Goal: Check status

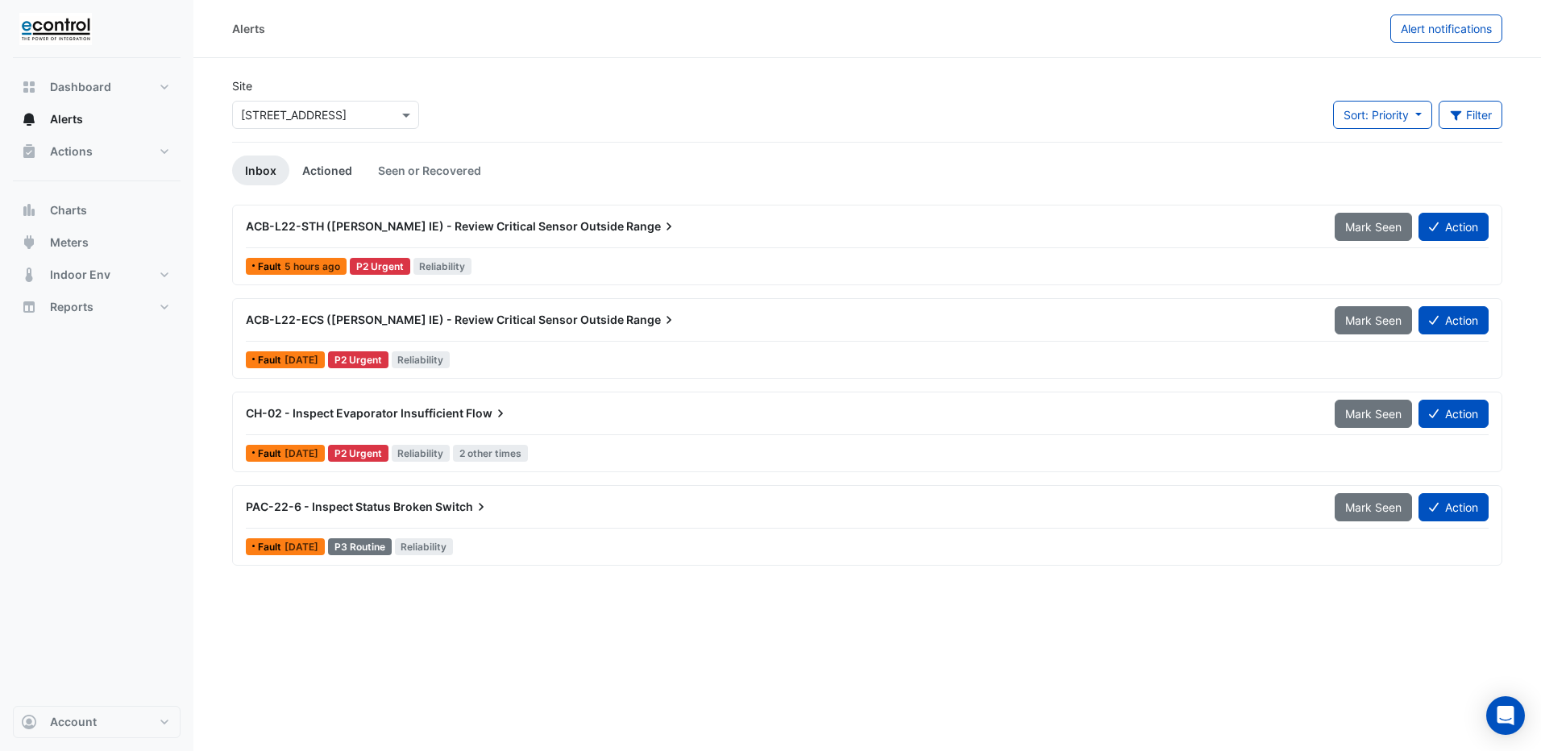
click at [327, 172] on link "Actioned" at bounding box center [327, 171] width 76 height 30
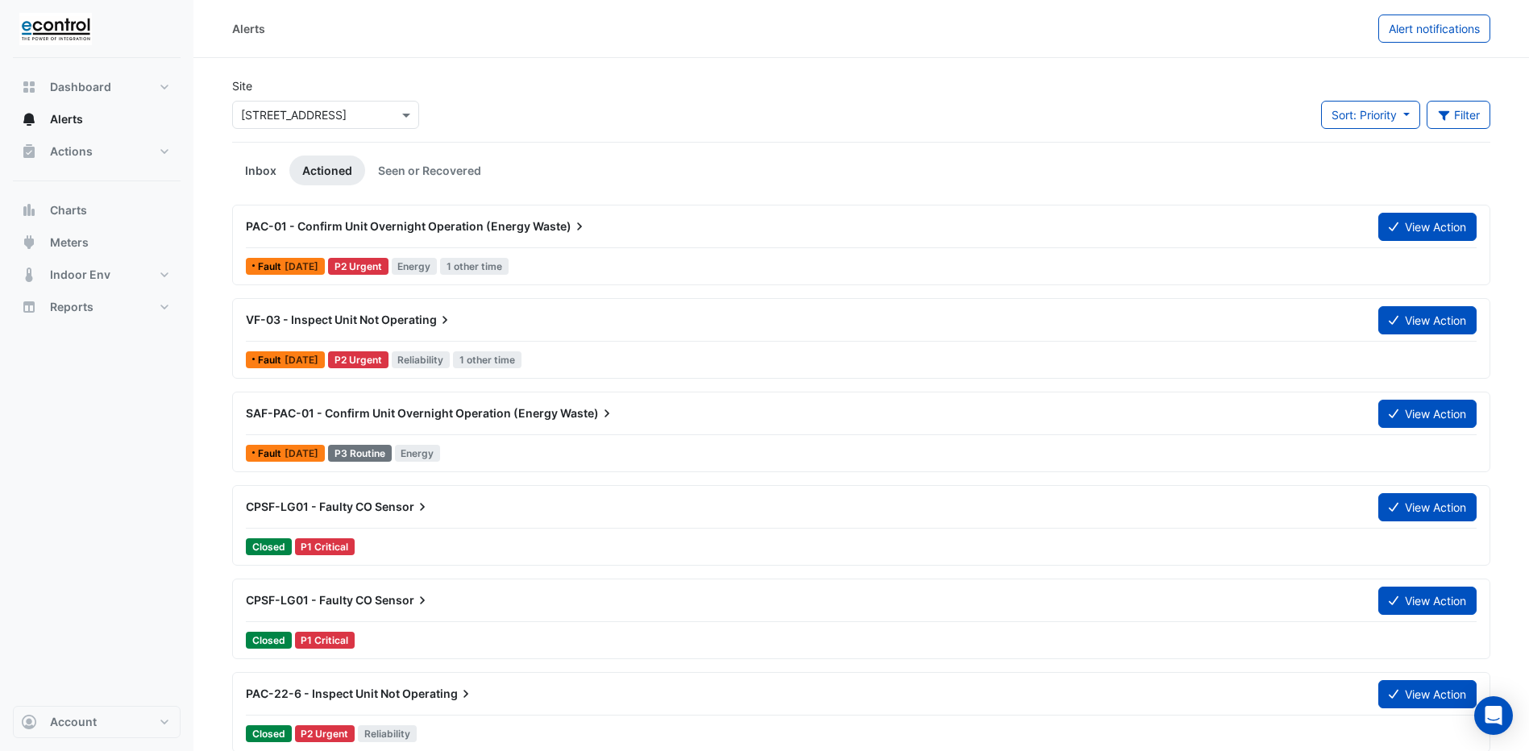
click at [245, 169] on link "Inbox" at bounding box center [260, 171] width 57 height 30
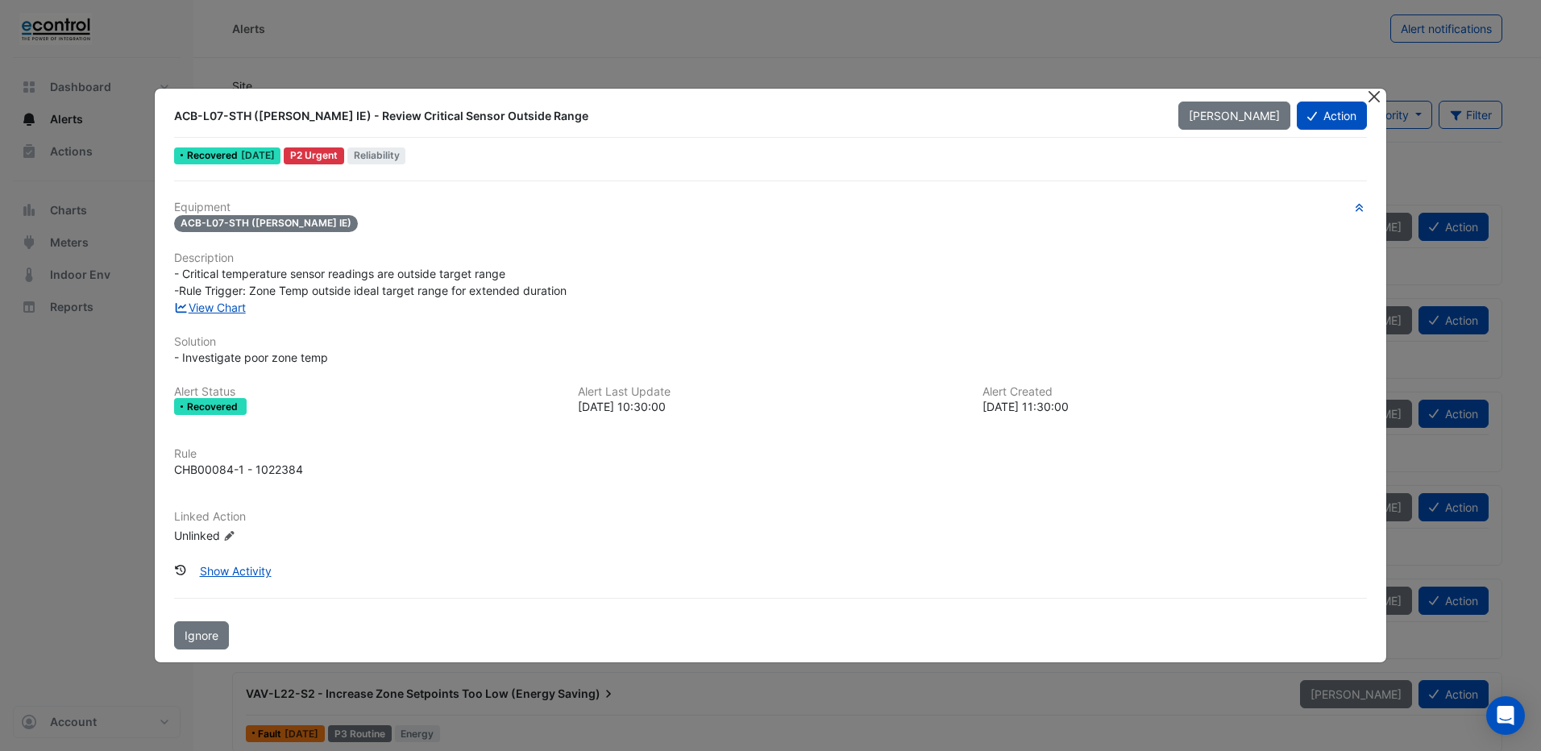
click at [1370, 98] on button "Close" at bounding box center [1374, 97] width 17 height 17
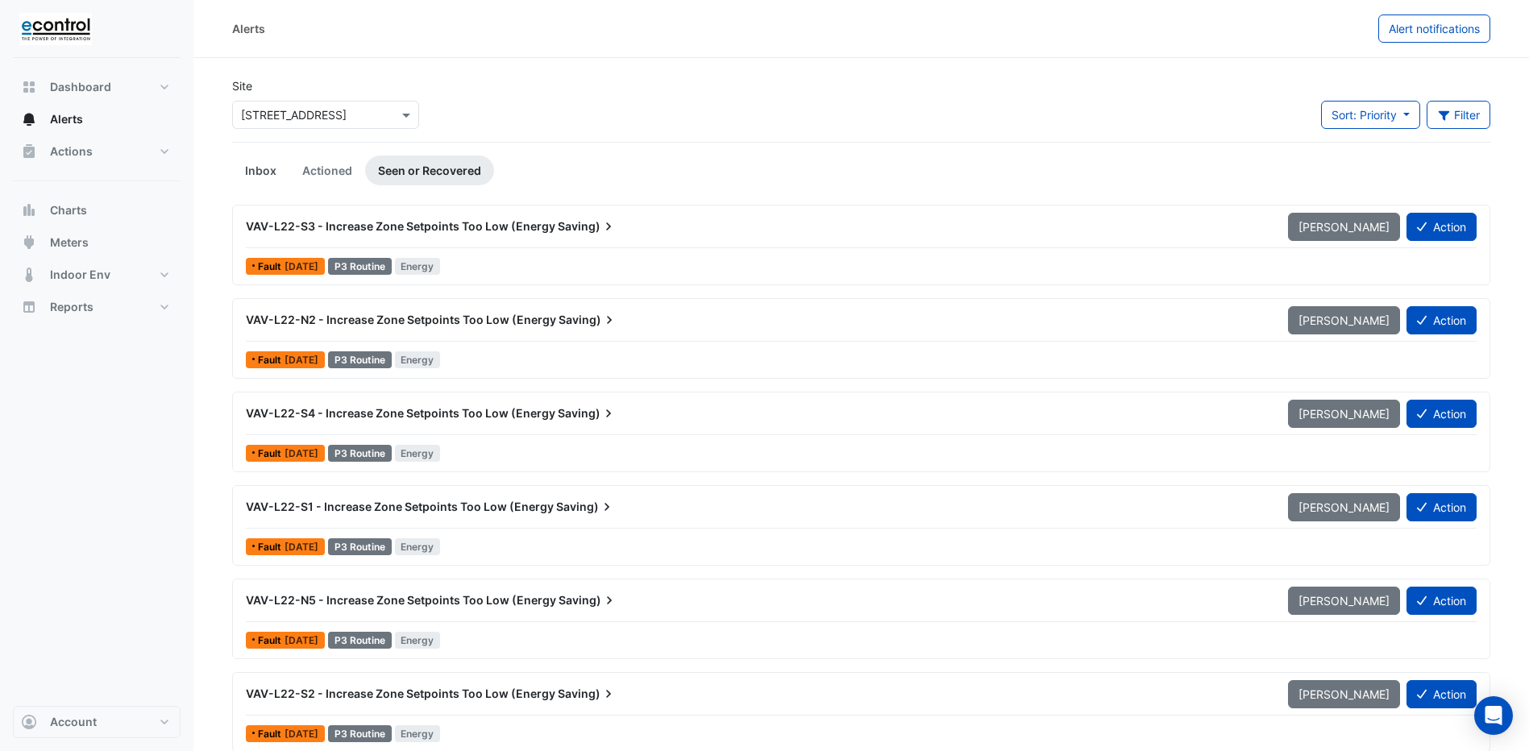
click at [262, 179] on link "Inbox" at bounding box center [260, 171] width 57 height 30
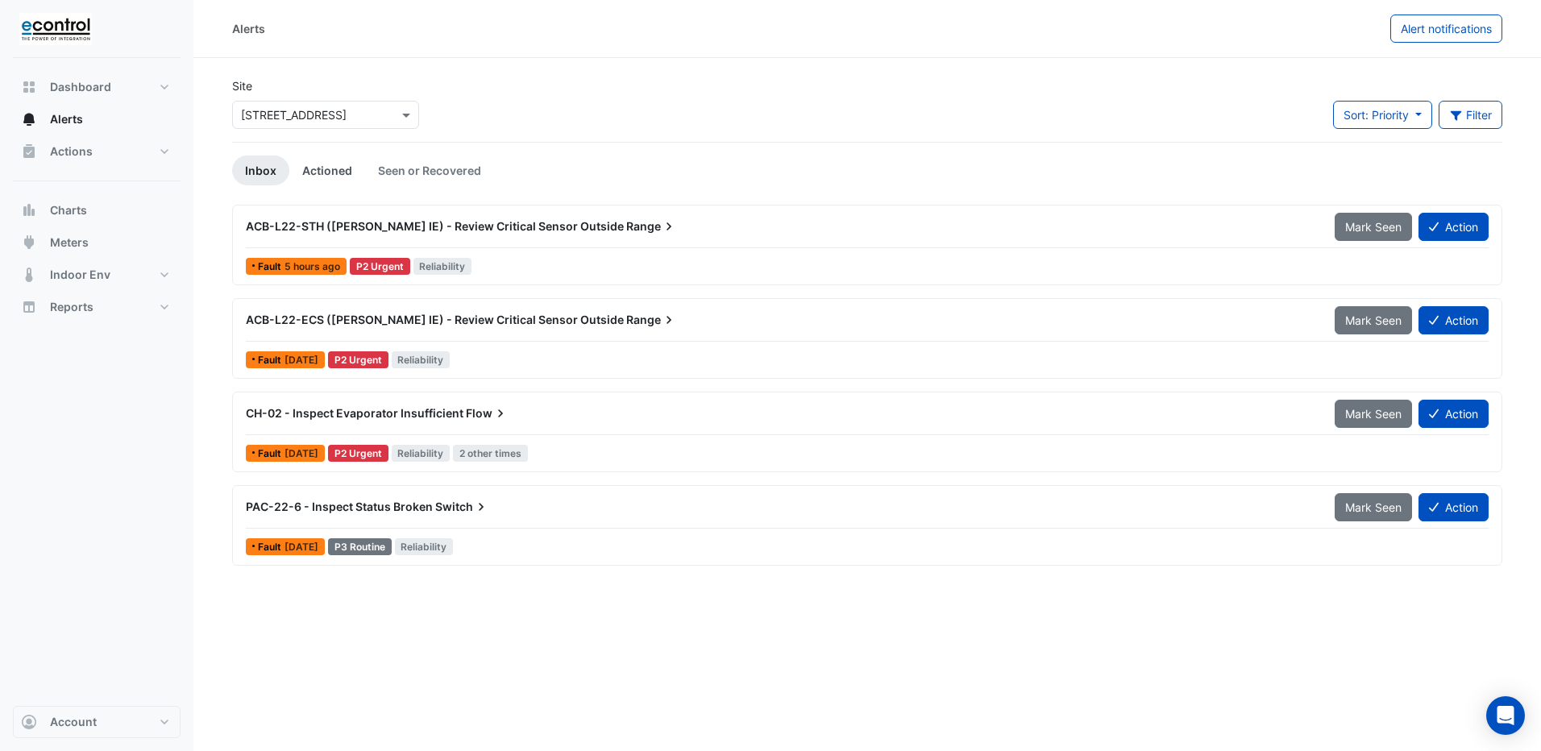
click at [318, 173] on link "Actioned" at bounding box center [327, 171] width 76 height 30
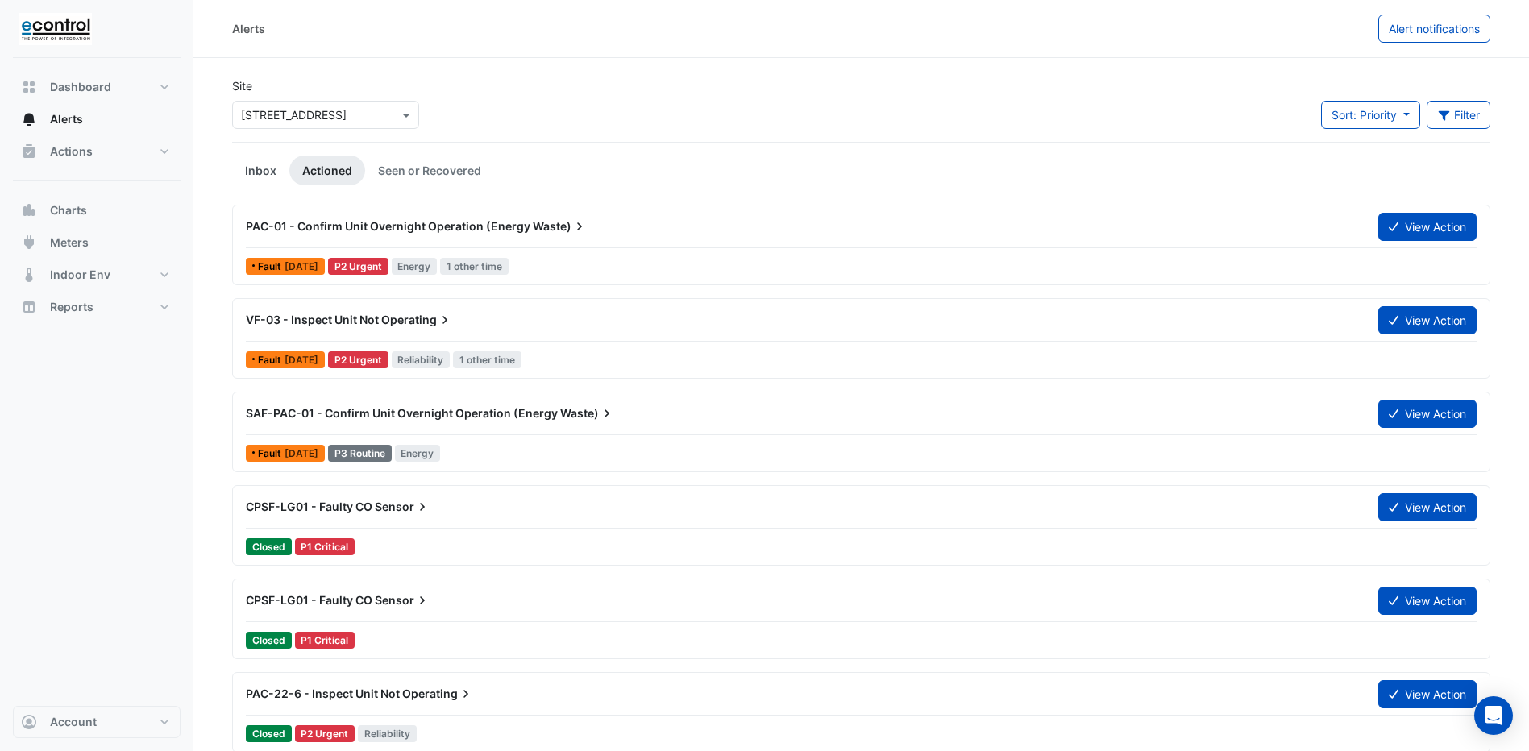
click at [271, 170] on link "Inbox" at bounding box center [260, 171] width 57 height 30
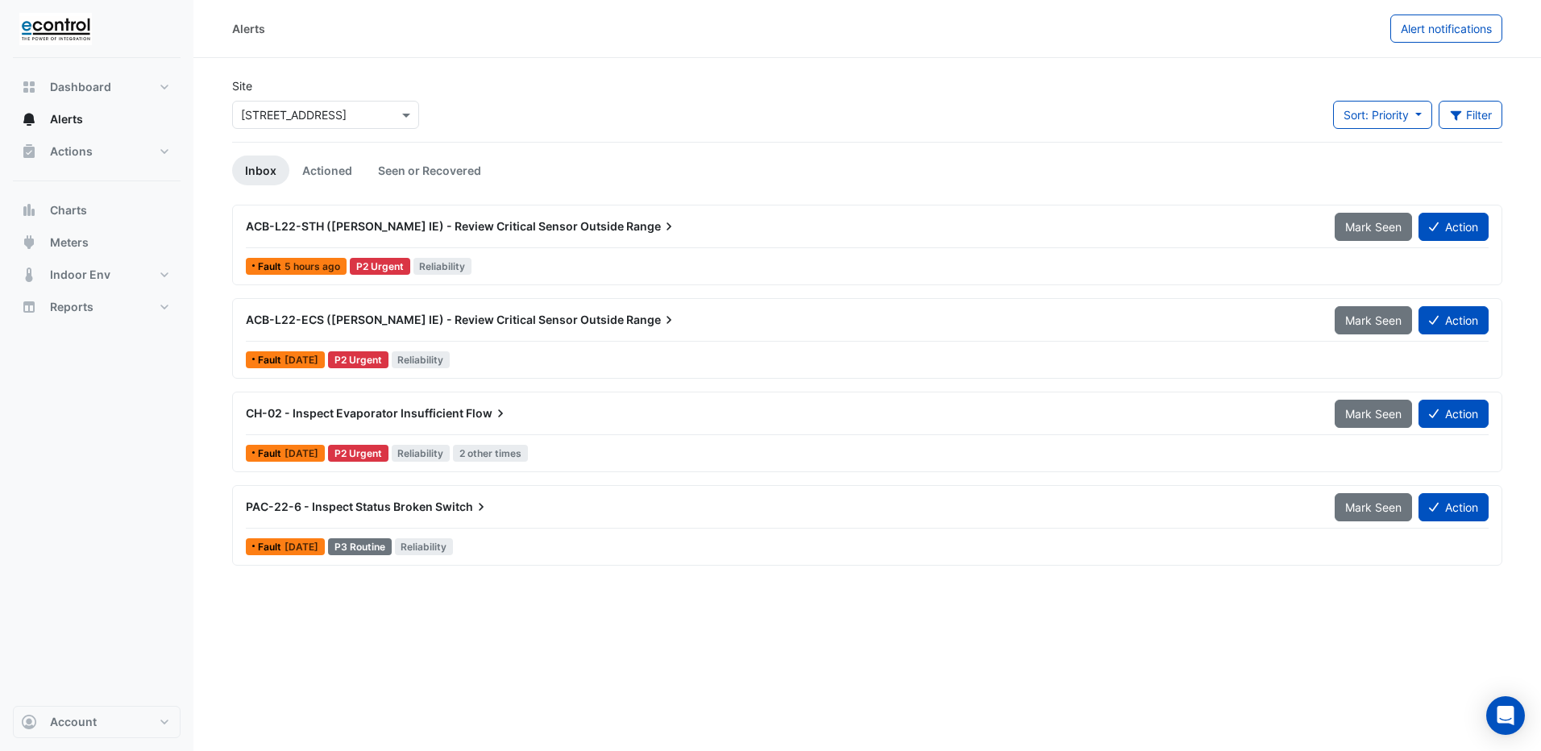
click at [301, 507] on span "PAC-22-6 - Inspect Status Broken" at bounding box center [339, 507] width 187 height 14
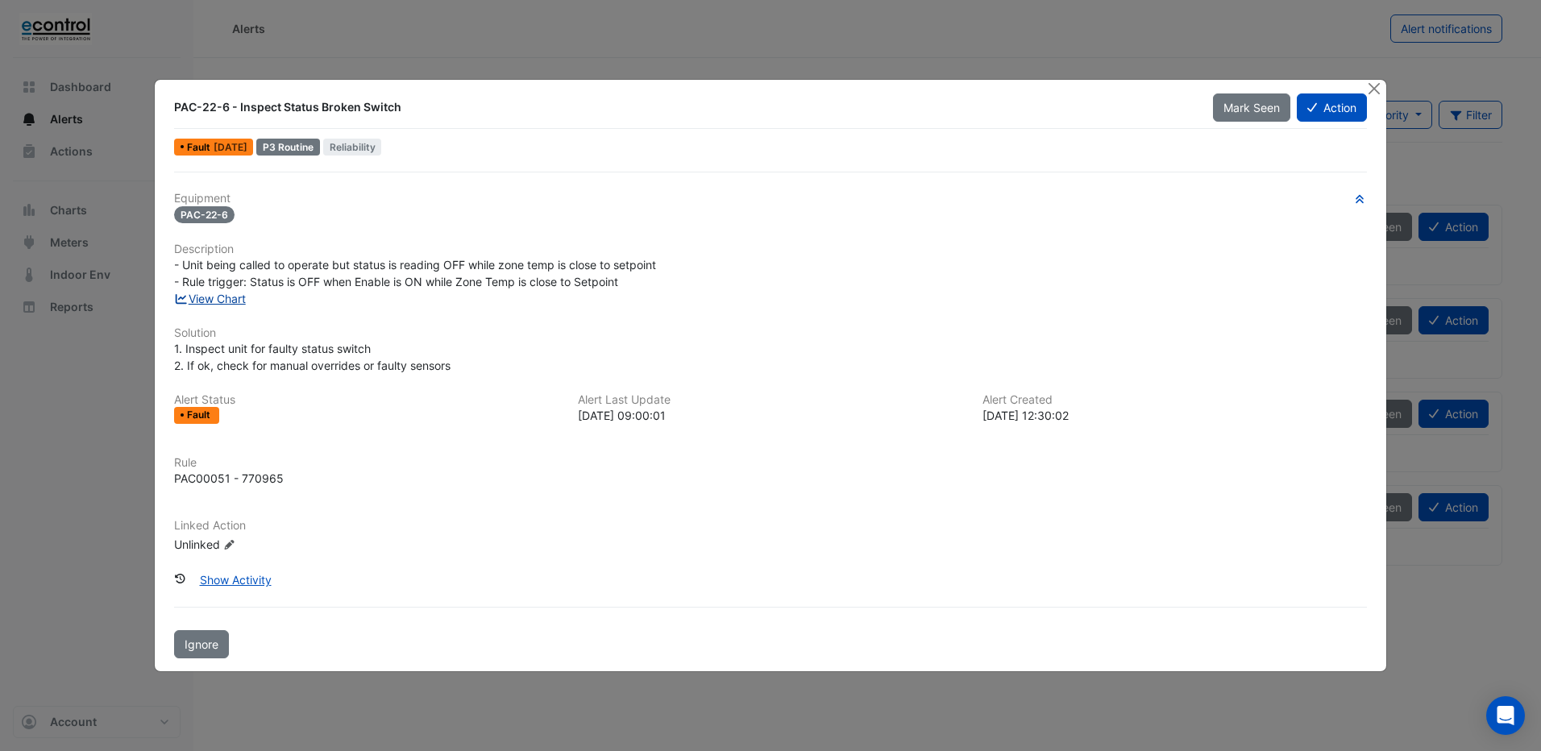
click at [218, 301] on link "View Chart" at bounding box center [210, 299] width 72 height 14
click at [1369, 85] on button "Close" at bounding box center [1374, 88] width 17 height 17
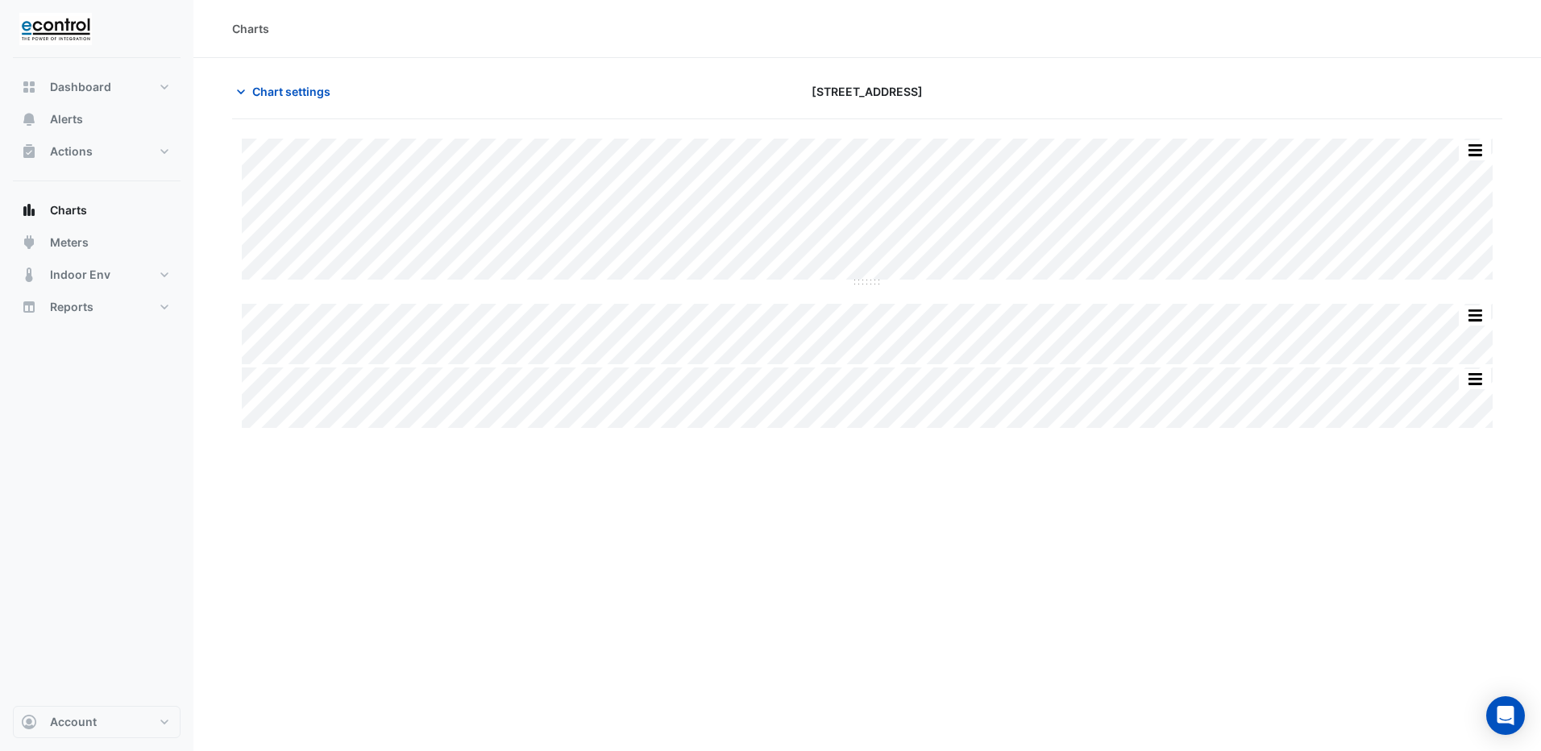
drag, startPoint x: 729, startPoint y: 520, endPoint x: 706, endPoint y: 511, distance: 24.2
click at [726, 520] on div "Charts Chart settings 323 Castlereagh Street Split All Split None Print Save as…" at bounding box center [867, 375] width 1348 height 751
